Goal: Task Accomplishment & Management: Manage account settings

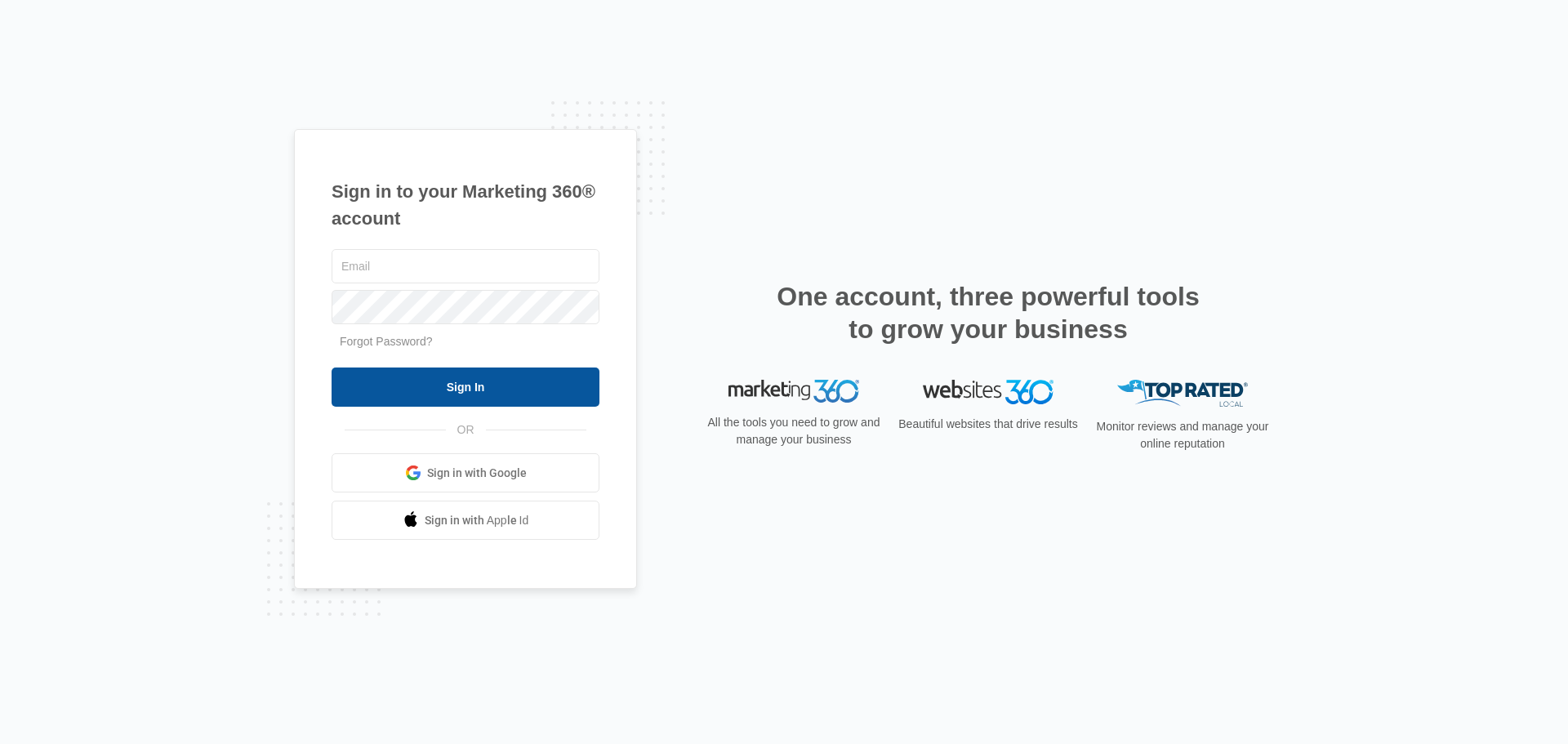
type input "[EMAIL_ADDRESS][DOMAIN_NAME]"
click at [411, 388] on input "Sign In" at bounding box center [465, 387] width 268 height 39
